Goal: Navigation & Orientation: Find specific page/section

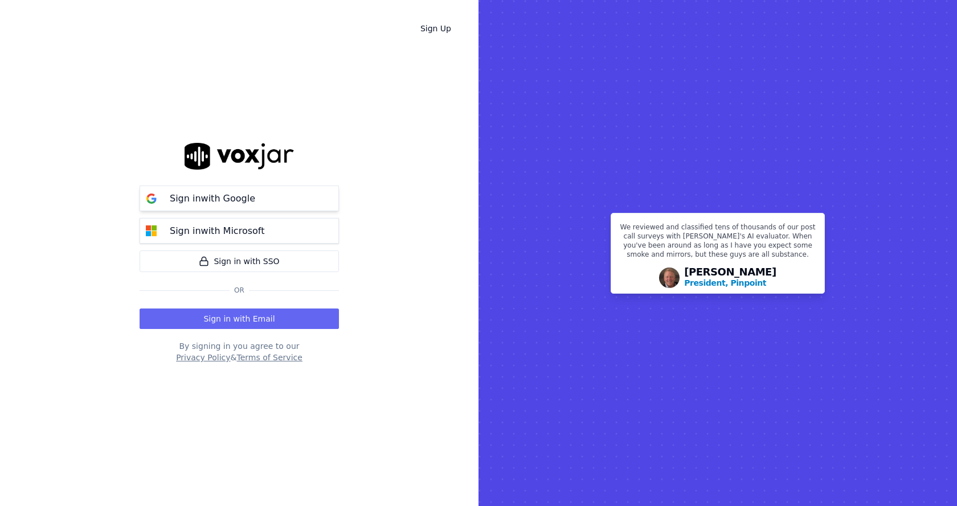
click at [279, 189] on button "Sign in with Google" at bounding box center [239, 199] width 199 height 26
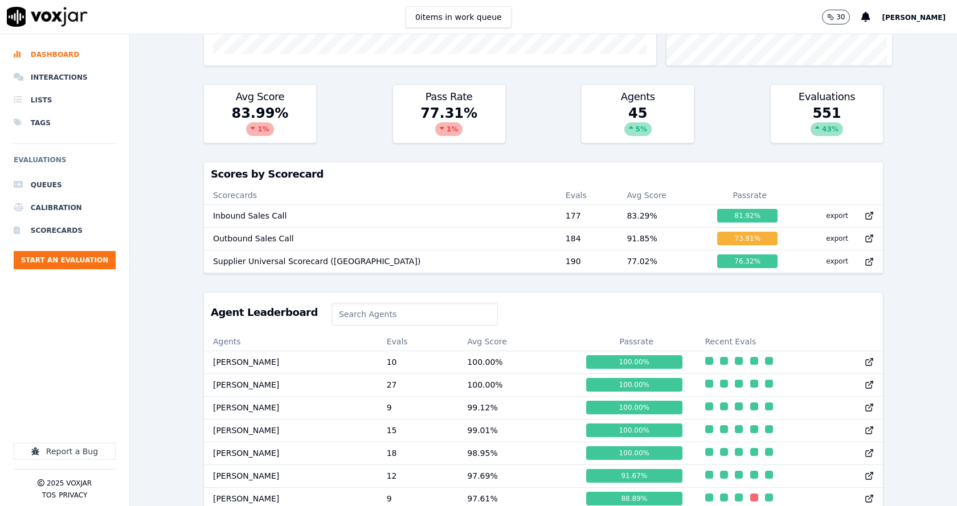
scroll to position [513, 0]
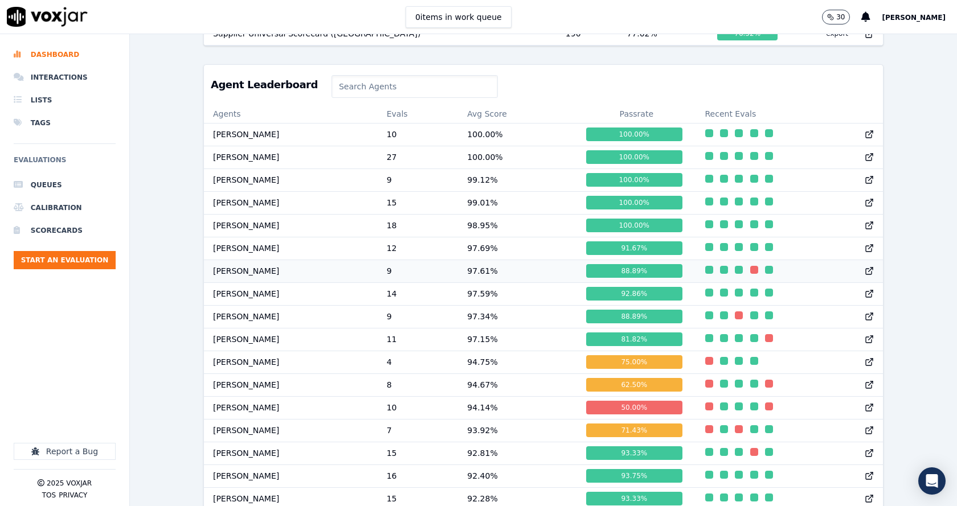
click at [488, 283] on td "97.61 %" at bounding box center [517, 271] width 119 height 23
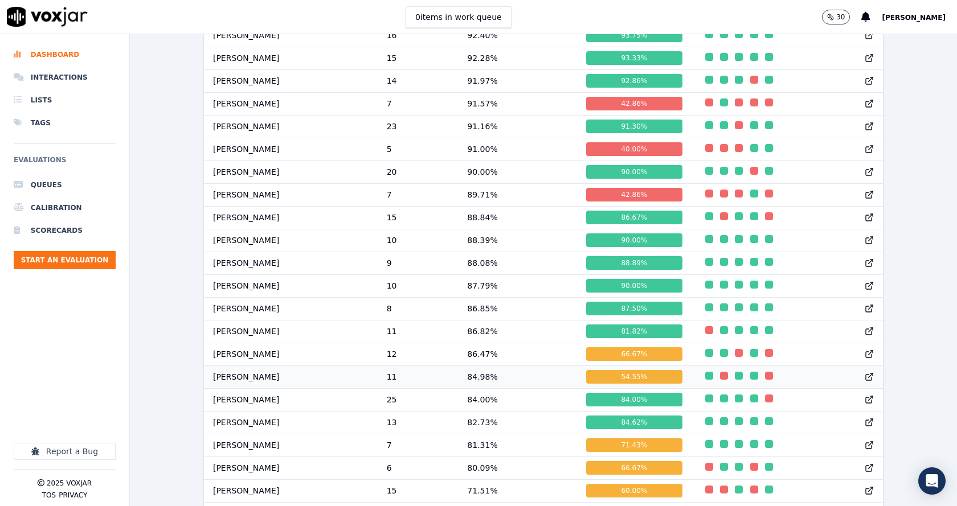
scroll to position [1010, 0]
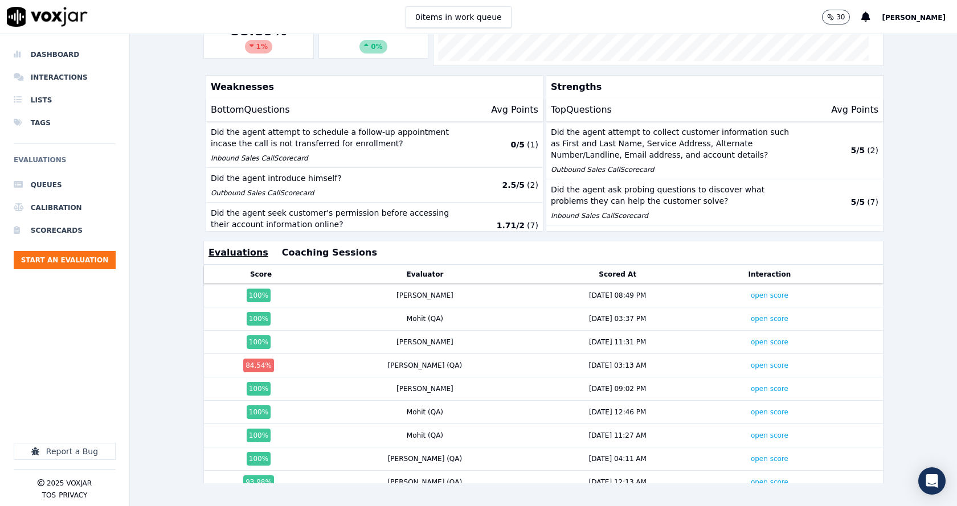
scroll to position [253, 0]
